Goal: Find contact information: Find contact information

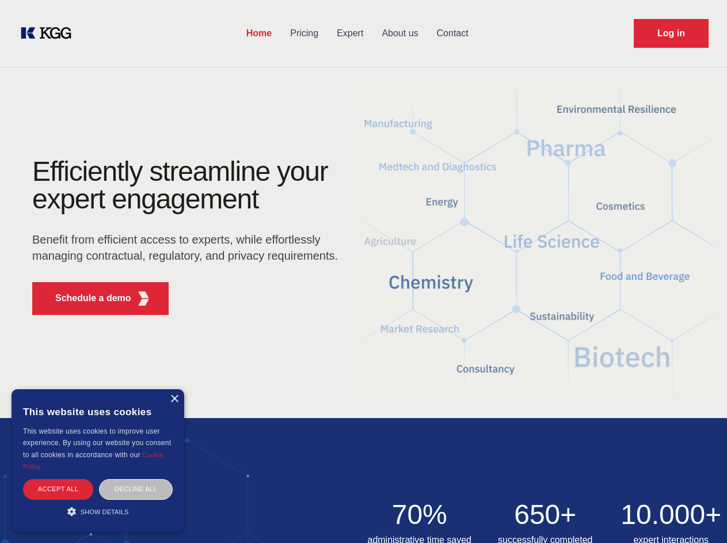
click at [363, 271] on div "Efficiently streamline your expert engagement Benefit from efficient access to …" at bounding box center [189, 241] width 350 height 166
click at [86, 298] on p "Schedule a demo" at bounding box center [93, 298] width 76 height 14
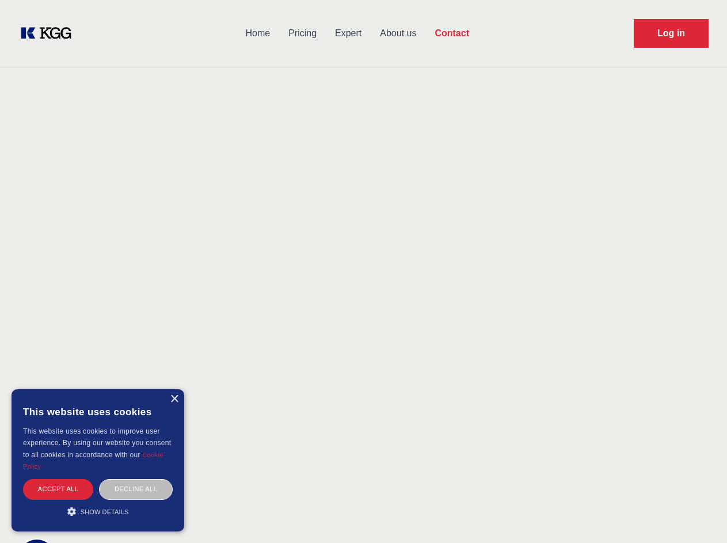
click at [174, 399] on div "× This website uses cookies This website uses cookies to improve user experienc…" at bounding box center [98, 460] width 173 height 142
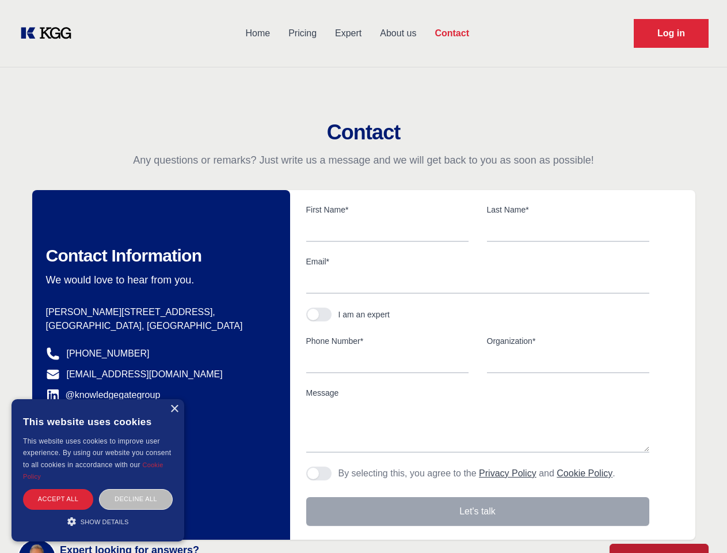
click at [58, 489] on div "Accept all" at bounding box center [58, 499] width 70 height 20
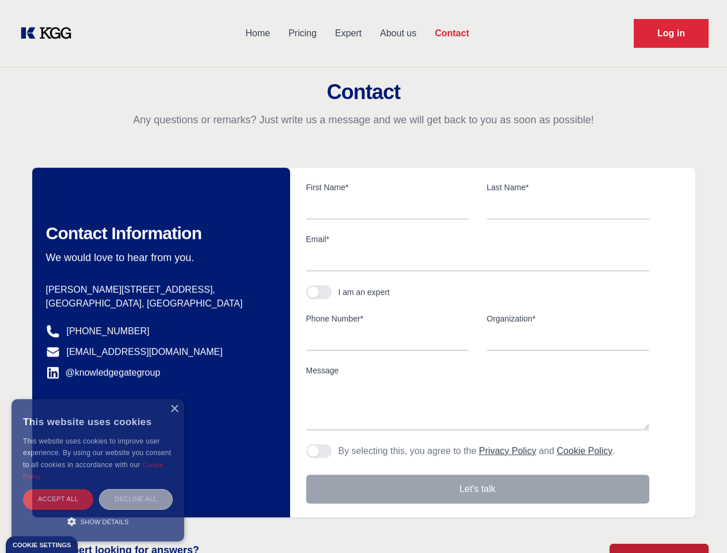
click at [136, 489] on div "Decline all" at bounding box center [136, 499] width 74 height 20
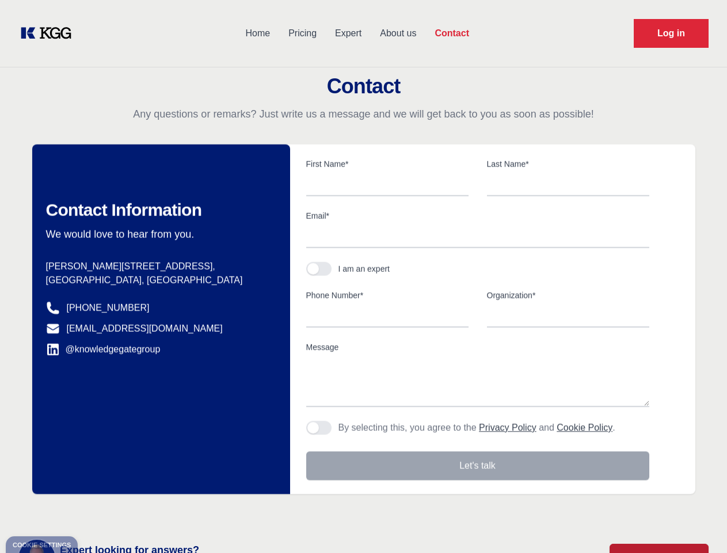
click at [98, 511] on main "Contact Any questions or remarks? Just write us a message and we will get back …" at bounding box center [363, 299] width 727 height 599
